Goal: Task Accomplishment & Management: Manage account settings

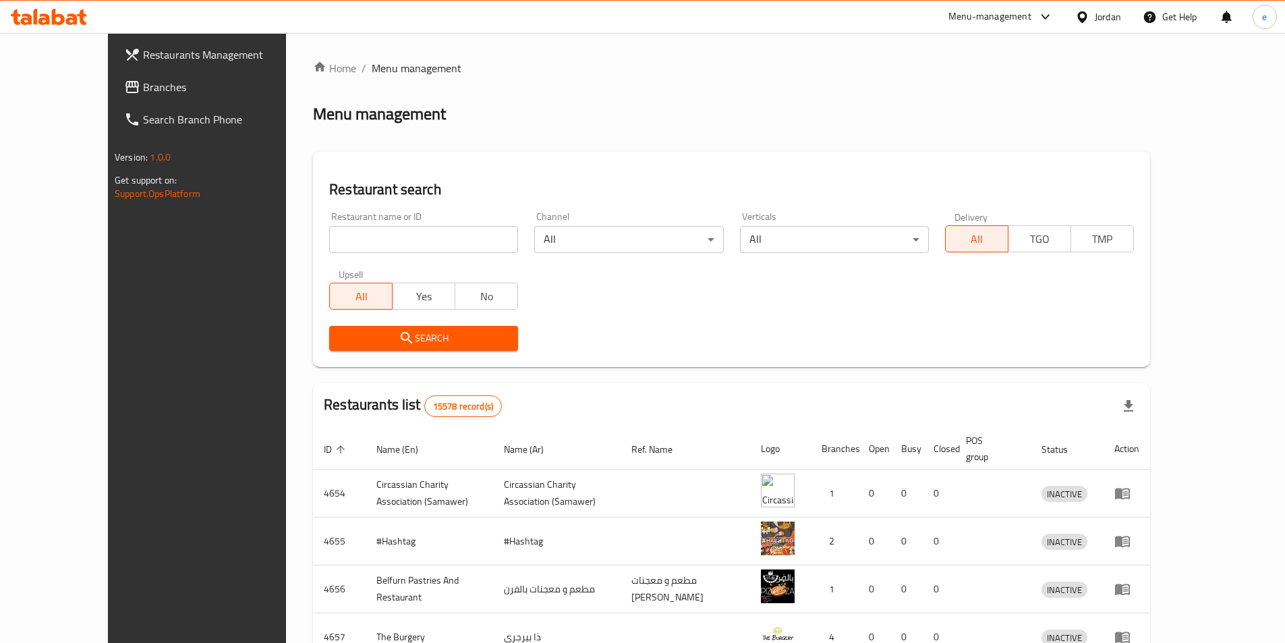
click at [143, 86] on span "Branches" at bounding box center [227, 87] width 169 height 16
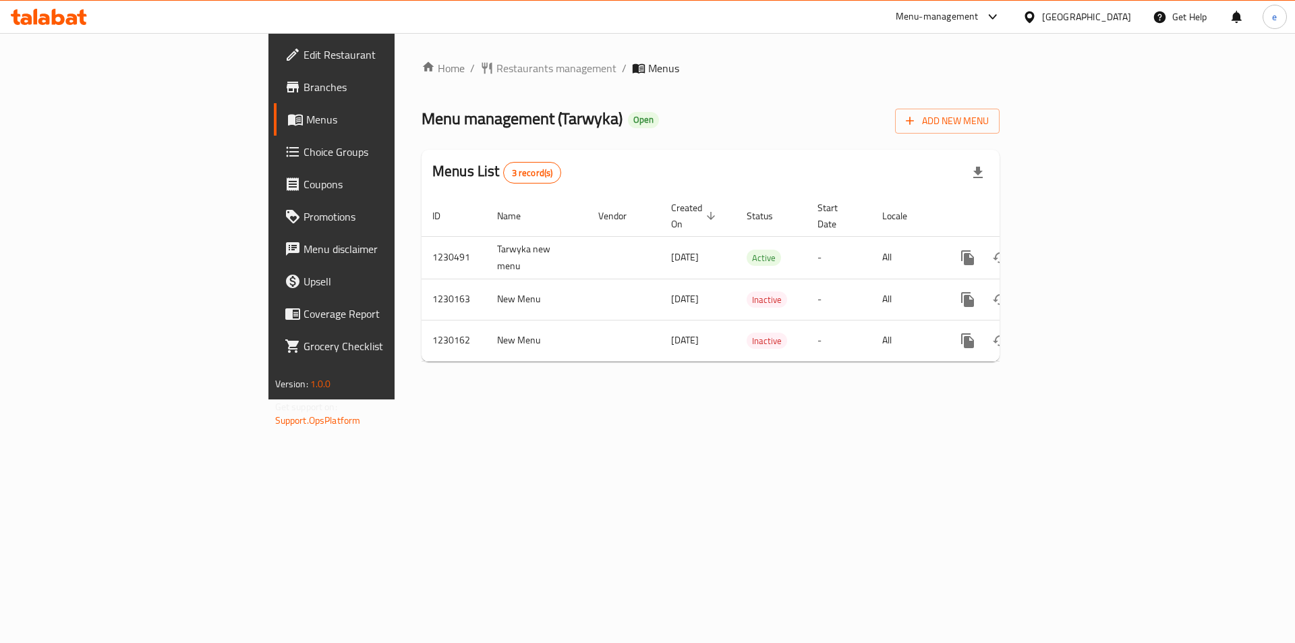
click at [304, 153] on span "Choice Groups" at bounding box center [389, 152] width 171 height 16
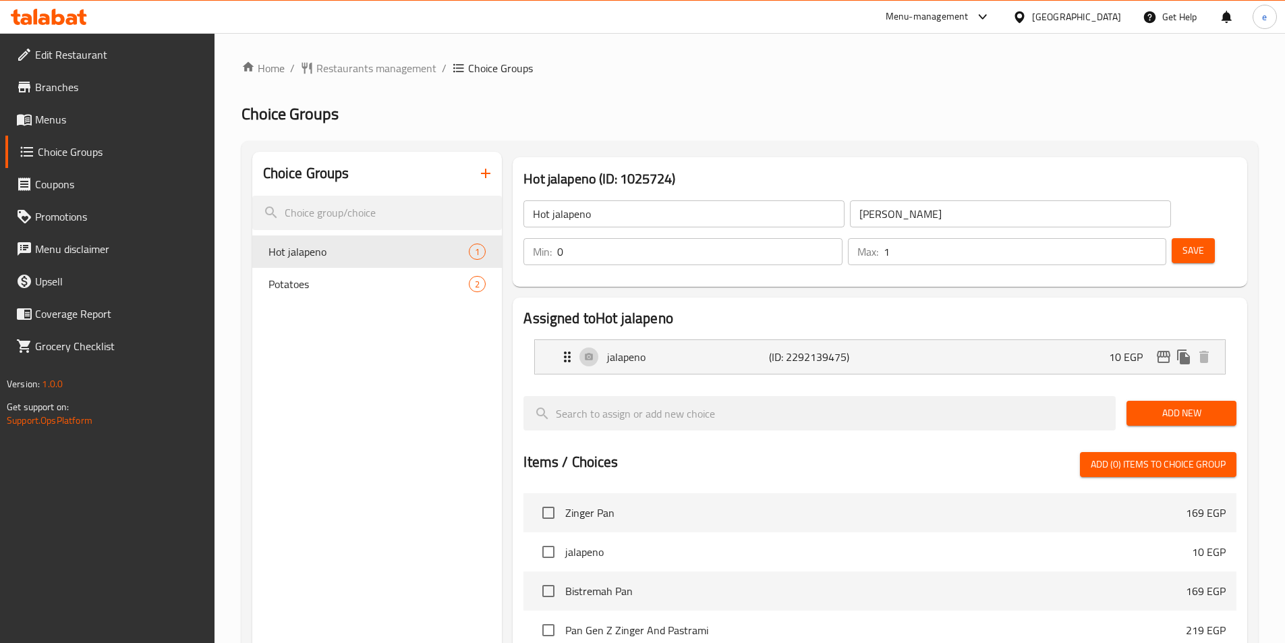
click at [676, 75] on ol "Home / Restaurants management / Choice Groups" at bounding box center [749, 68] width 1016 height 16
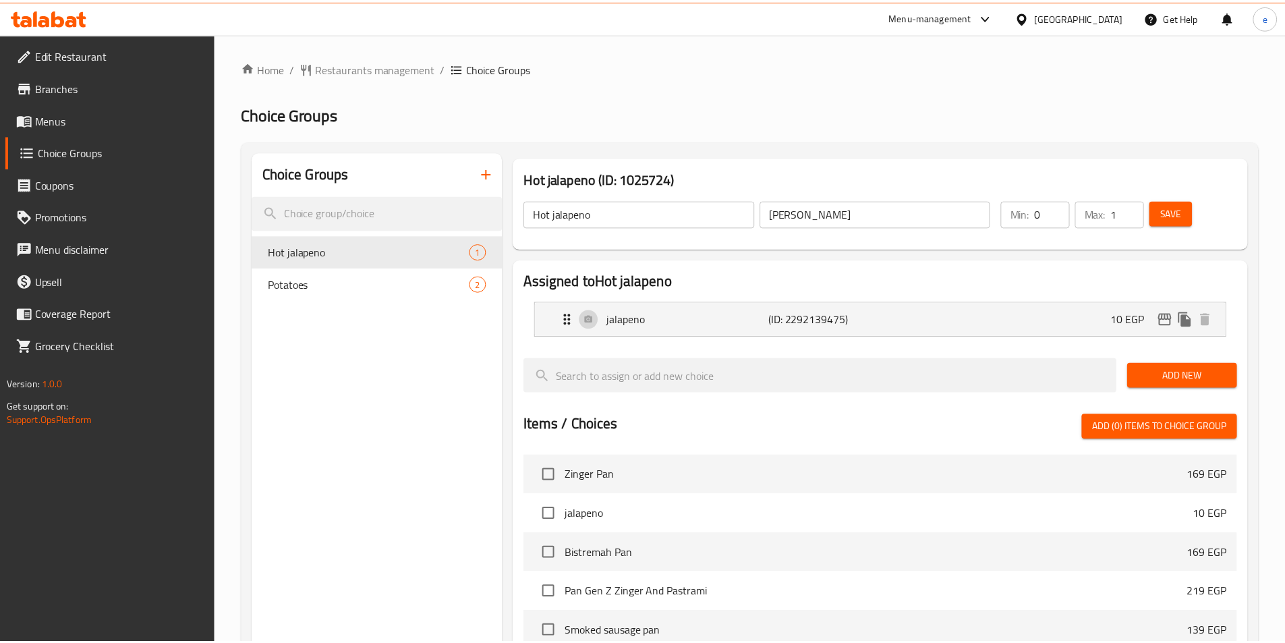
scroll to position [341, 0]
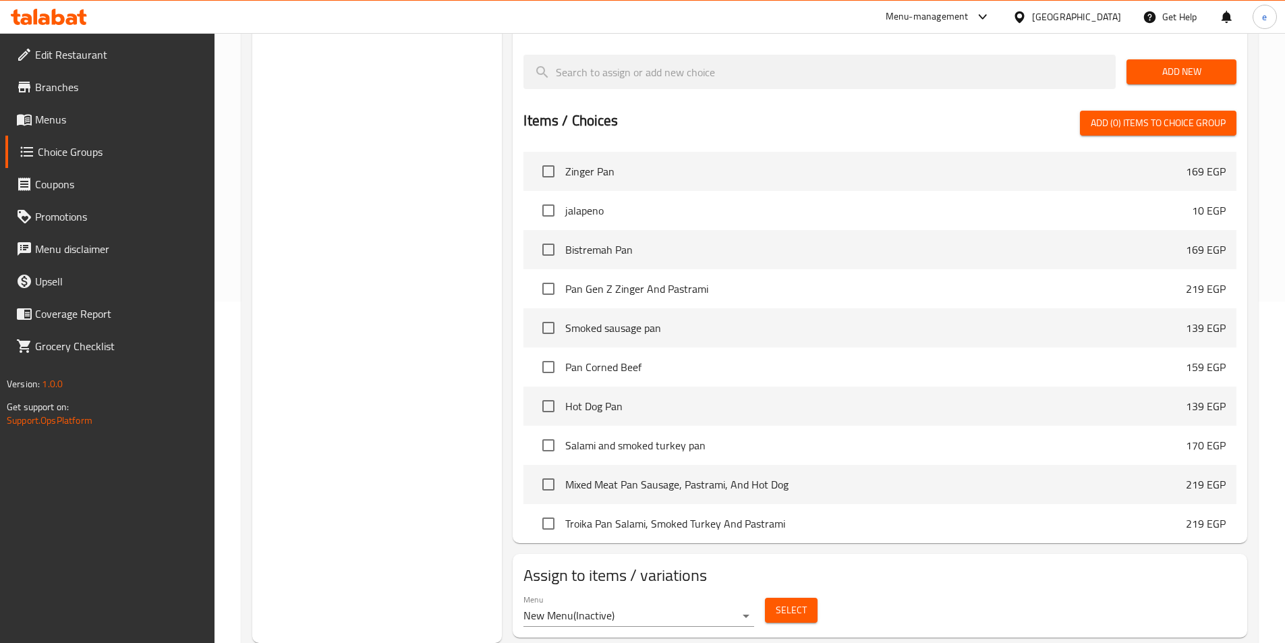
click at [356, 219] on div "Choice Groups Hot jalapeno 1 Potatoes 2" at bounding box center [377, 226] width 250 height 832
